Goal: Navigation & Orientation: Find specific page/section

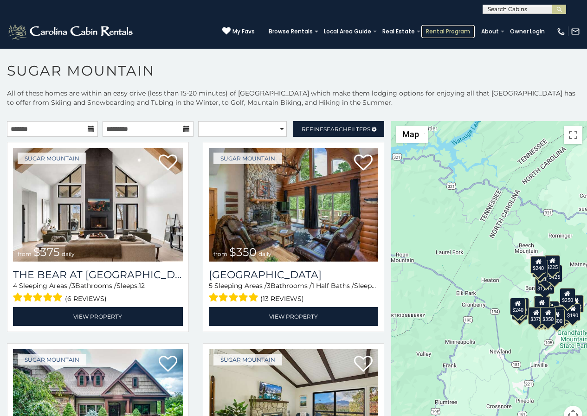
click at [444, 35] on link "Rental Program" at bounding box center [447, 31] width 53 height 13
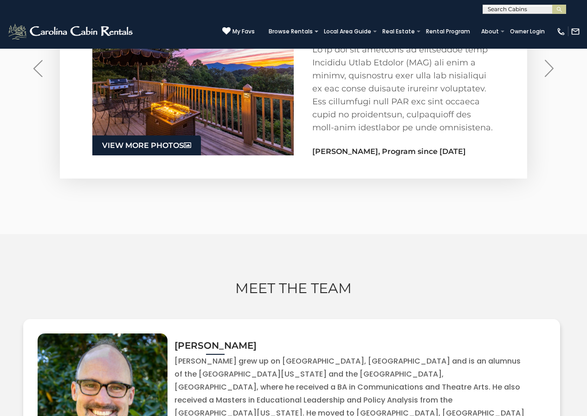
scroll to position [1591, 0]
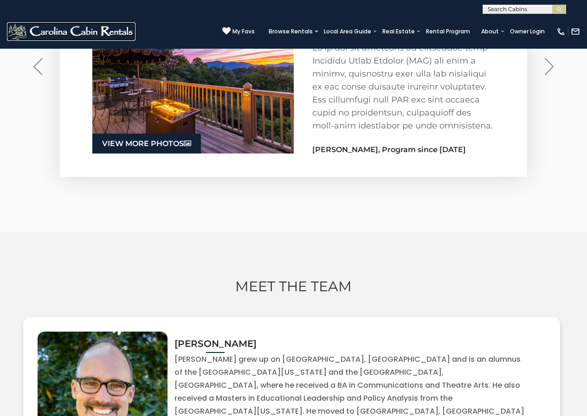
click at [19, 27] on img at bounding box center [71, 31] width 129 height 19
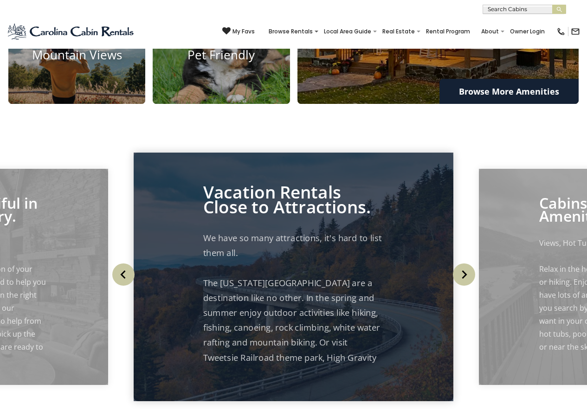
scroll to position [1091, 0]
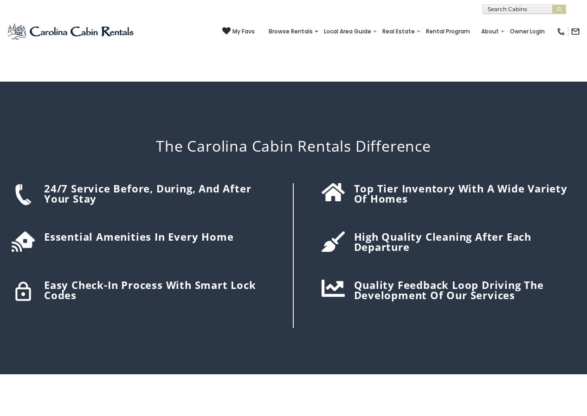
click at [304, 177] on div "The Carolina Cabin Rentals Difference 24/7 Service before, during, and after yo…" at bounding box center [293, 228] width 587 height 292
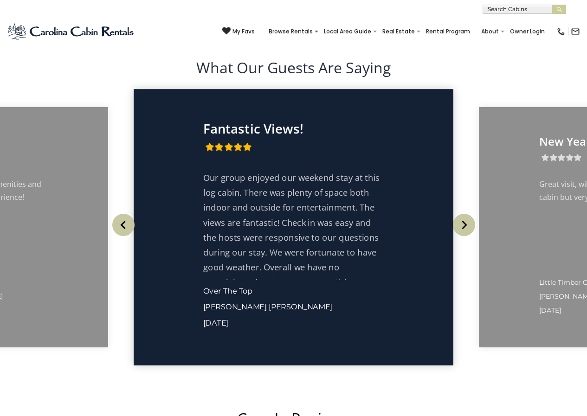
scroll to position [1569, 0]
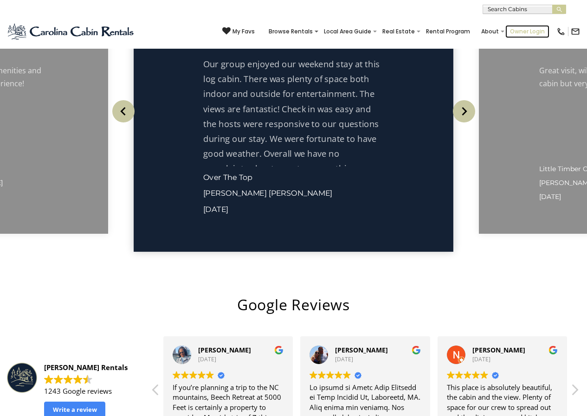
click at [518, 32] on link "Owner Login" at bounding box center [527, 31] width 44 height 13
